Goal: Information Seeking & Learning: Learn about a topic

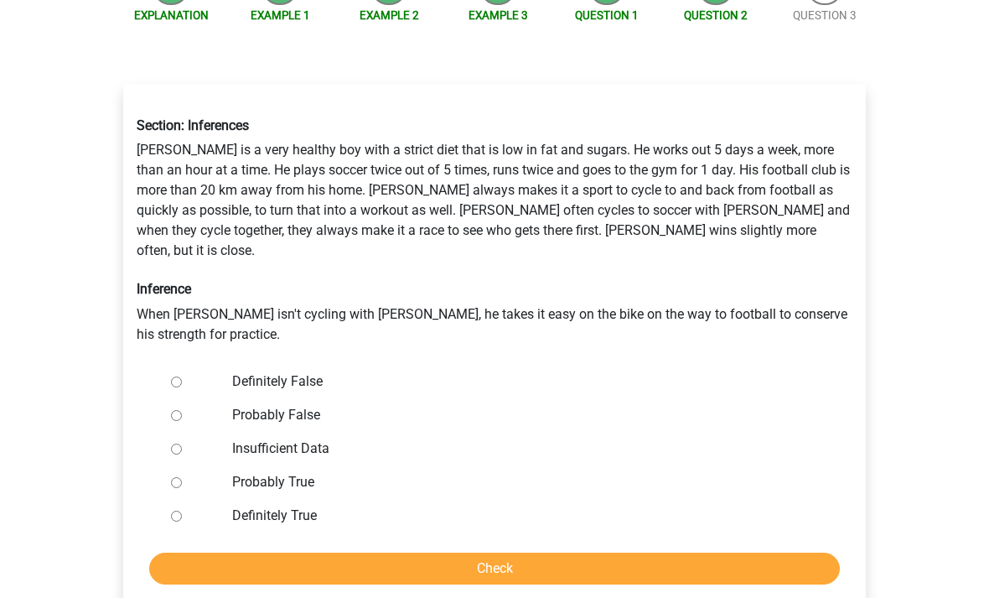
scroll to position [232, 0]
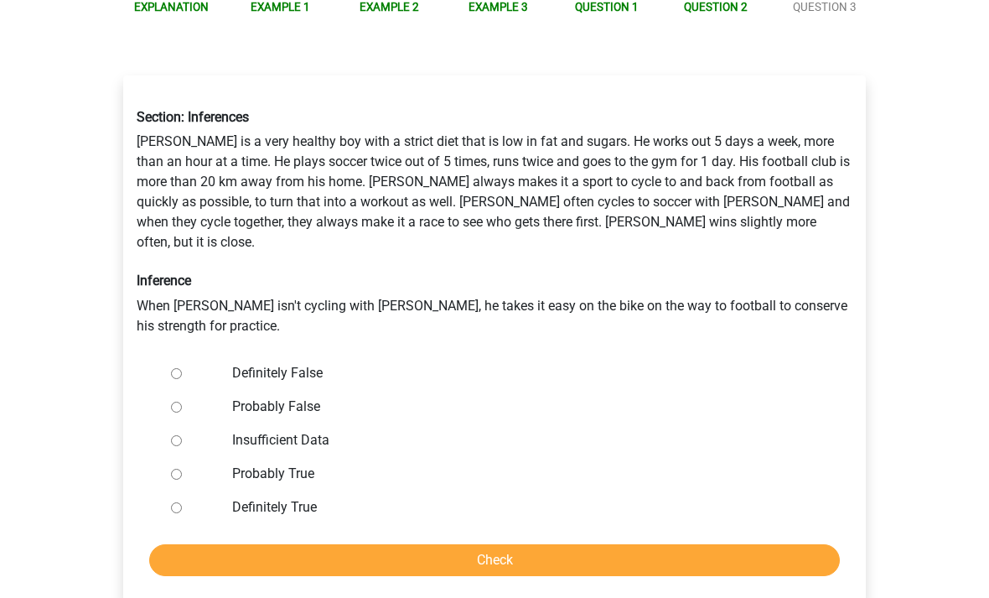
click at [181, 391] on div at bounding box center [191, 408] width 55 height 34
click at [178, 369] on input "Definitely False" at bounding box center [176, 374] width 11 height 11
radio input "true"
click at [182, 545] on input "Check" at bounding box center [494, 561] width 691 height 32
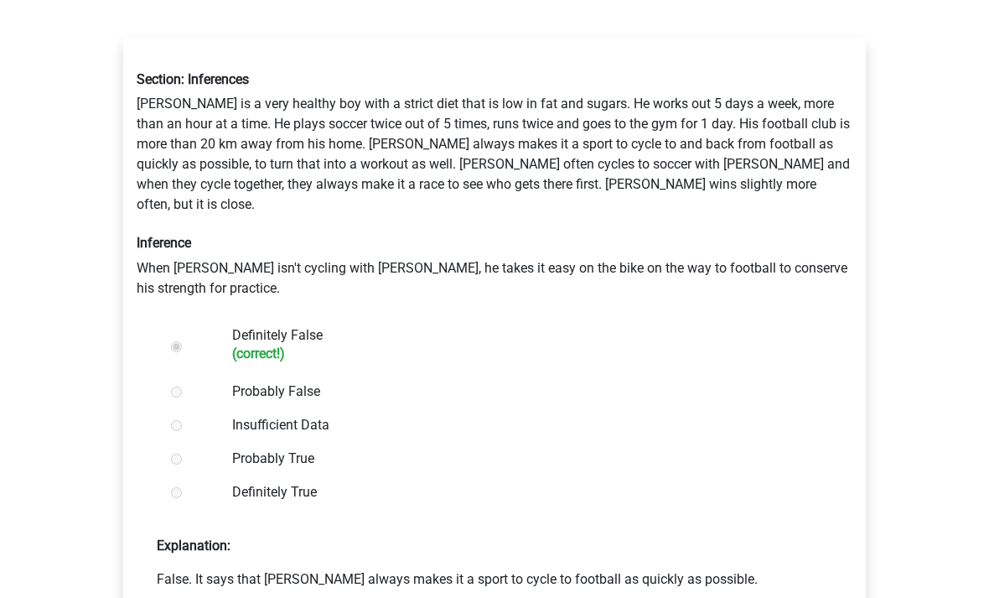
scroll to position [288, 0]
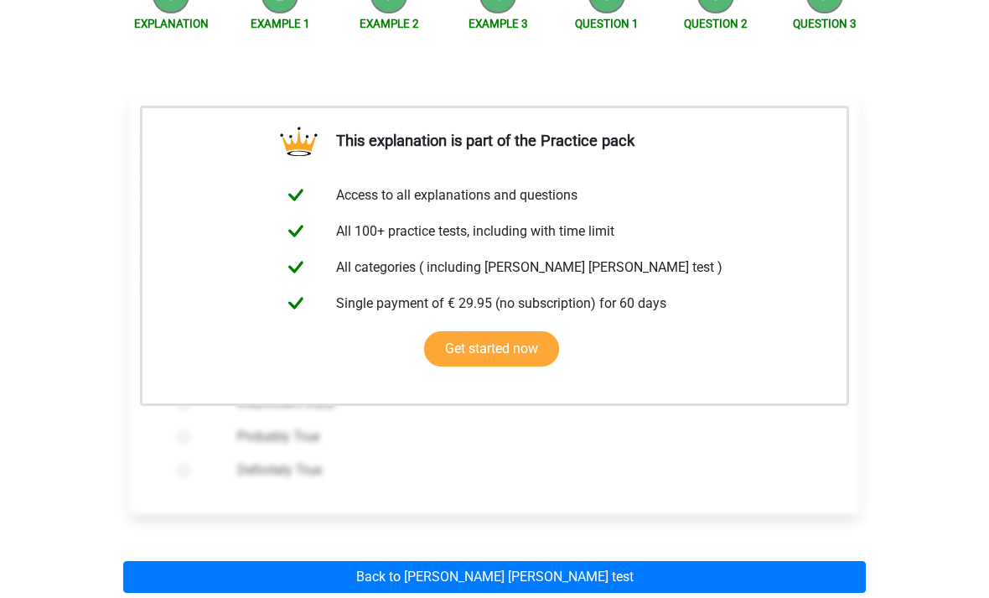
scroll to position [218, 0]
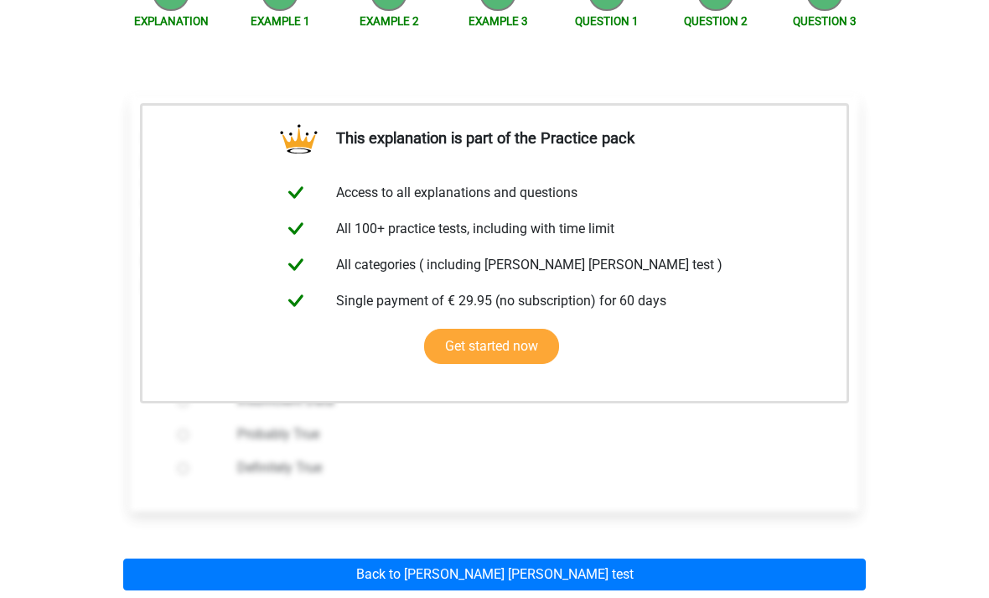
click at [179, 562] on link "Back to [PERSON_NAME] [PERSON_NAME] test" at bounding box center [494, 575] width 743 height 32
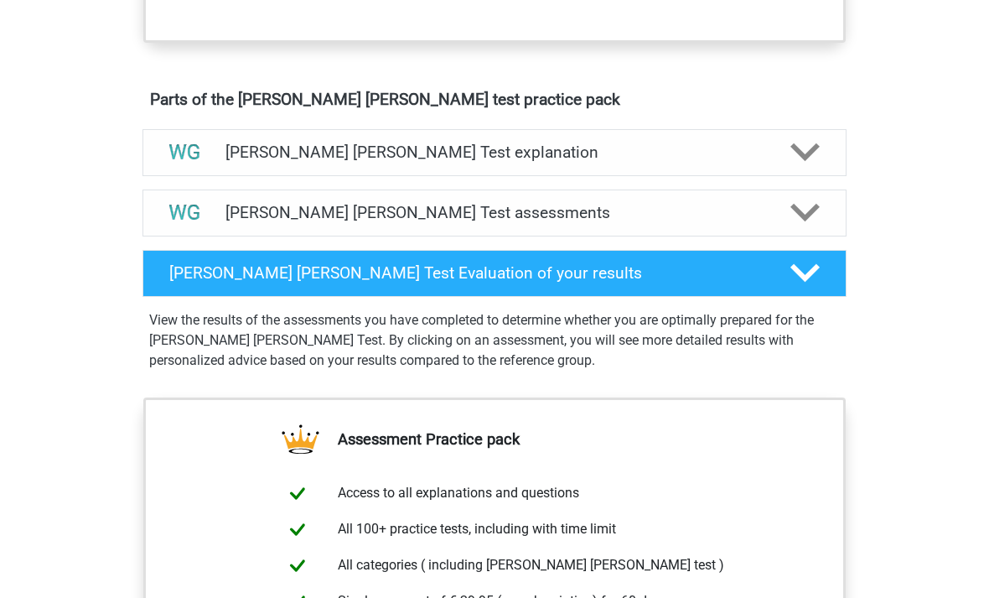
scroll to position [878, 0]
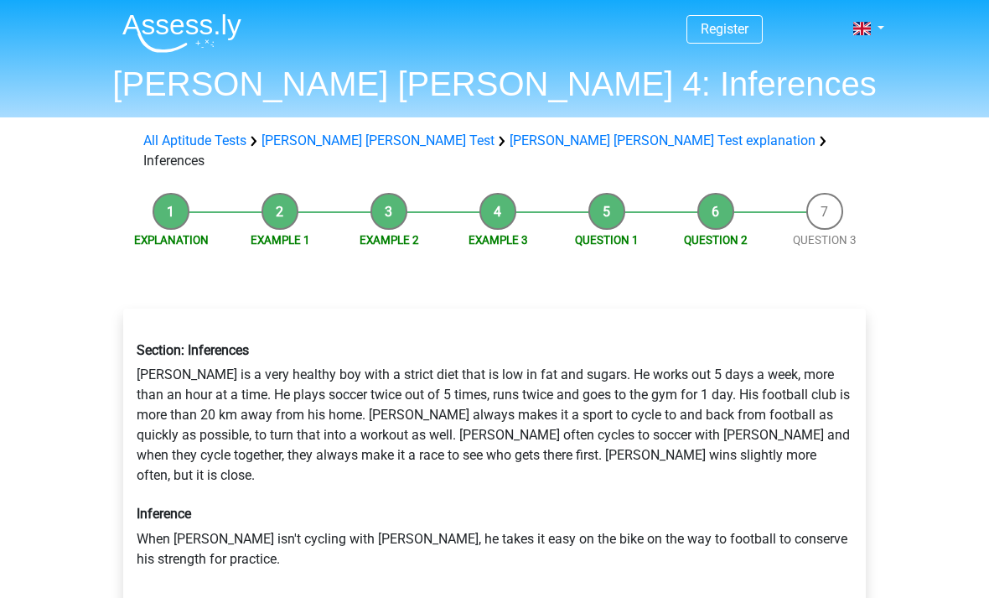
scroll to position [287, 0]
